Goal: Check status: Check status

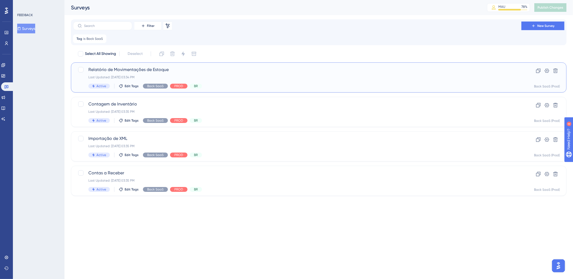
click at [234, 84] on div "Active Edit Tags Back SaaS PROD BR" at bounding box center [297, 86] width 418 height 5
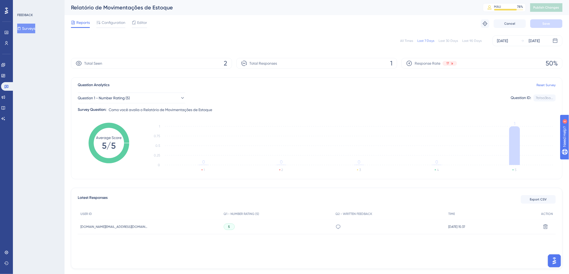
click at [404, 39] on div "All Times" at bounding box center [406, 41] width 13 height 4
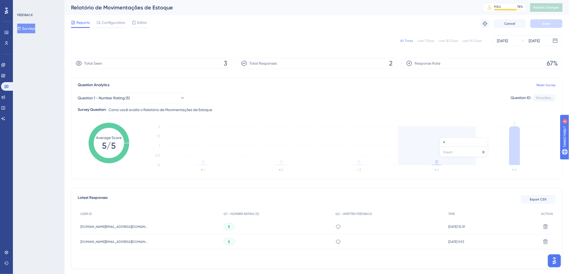
scroll to position [20, 0]
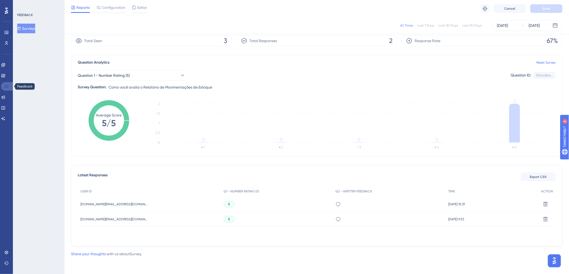
click at [6, 85] on icon at bounding box center [7, 86] width 4 height 3
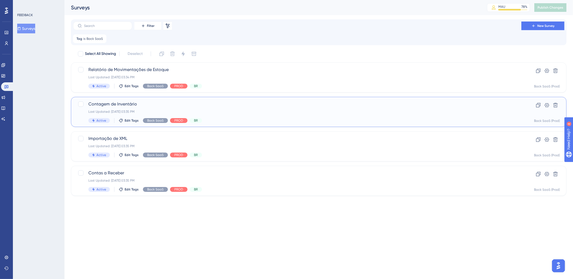
click at [214, 122] on div "Active Edit Tags Back SaaS PROD BR" at bounding box center [297, 120] width 418 height 5
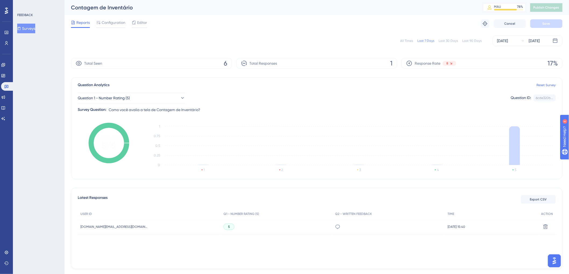
click at [408, 39] on div "All Times" at bounding box center [406, 41] width 13 height 4
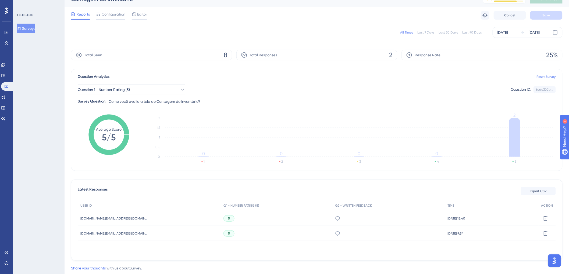
scroll to position [20, 0]
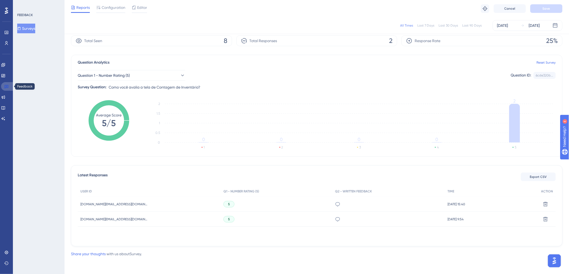
click at [8, 84] on icon at bounding box center [6, 86] width 4 height 4
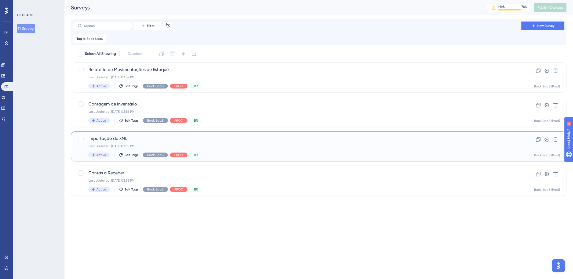
click at [280, 153] on div "Active Edit Tags Back SaaS PROD BR" at bounding box center [297, 154] width 418 height 5
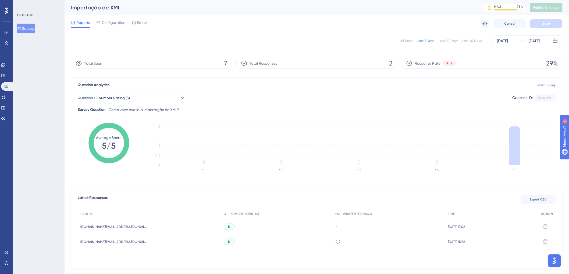
click at [410, 41] on div "All Times" at bounding box center [406, 41] width 13 height 4
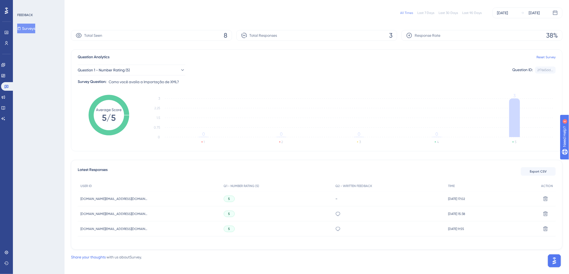
scroll to position [29, 0]
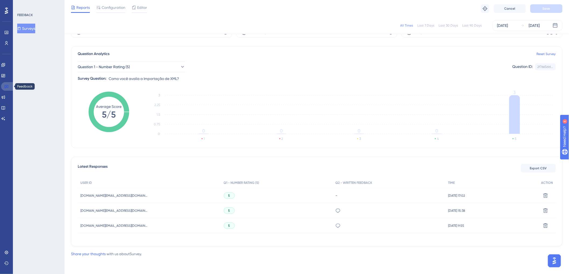
click at [8, 88] on icon at bounding box center [6, 86] width 4 height 4
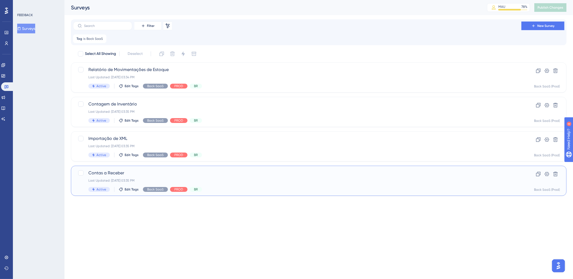
click at [207, 184] on div "Contas a Receber Last Updated: [DATE] 03:35 PM Active Edit Tags Back SaaS PROD …" at bounding box center [297, 181] width 418 height 22
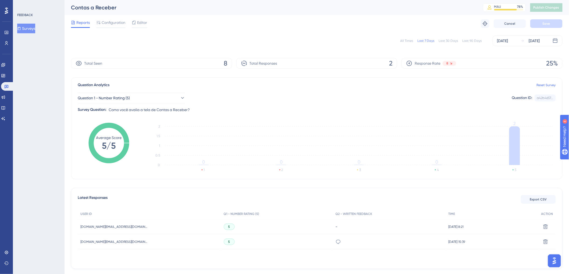
click at [411, 41] on div "All Times" at bounding box center [406, 41] width 13 height 4
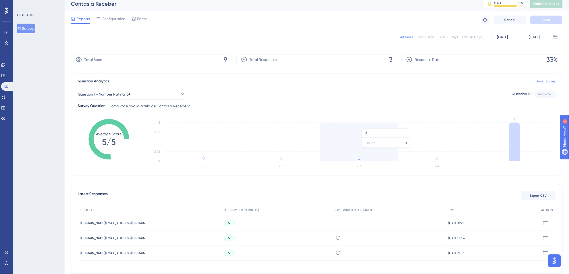
scroll to position [29, 0]
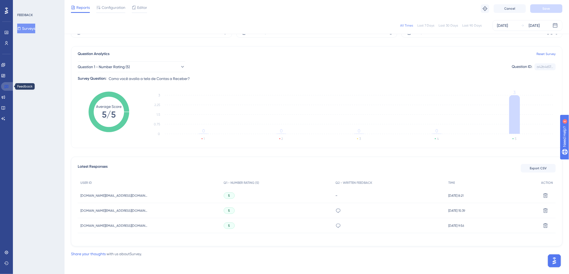
click at [9, 84] on link at bounding box center [7, 86] width 13 height 9
